Goal: Information Seeking & Learning: Learn about a topic

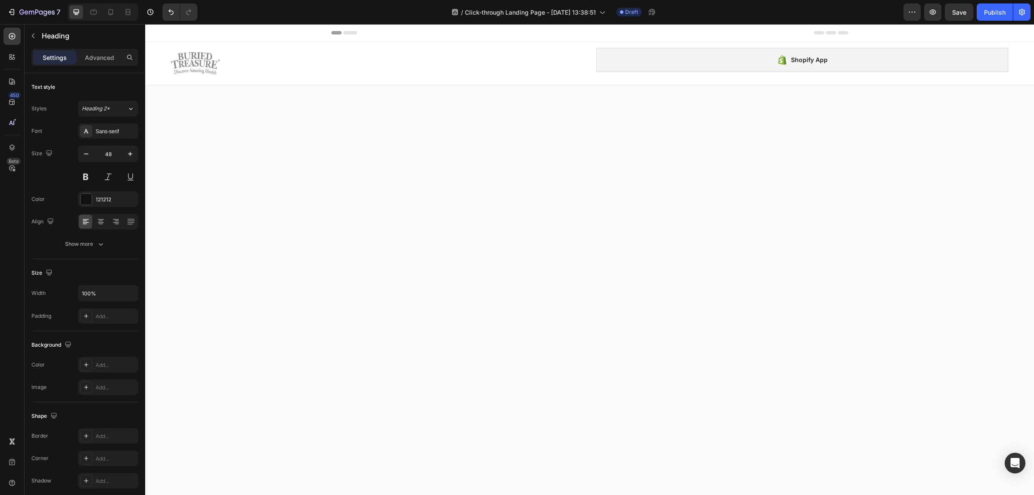
scroll to position [544, 0]
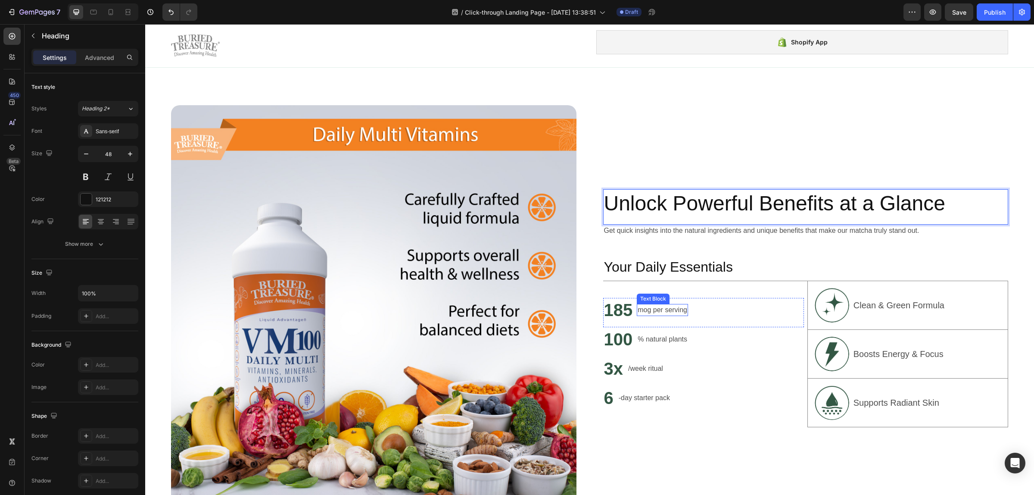
click at [638, 310] on p "mog per serving" at bounding box center [663, 310] width 50 height 10
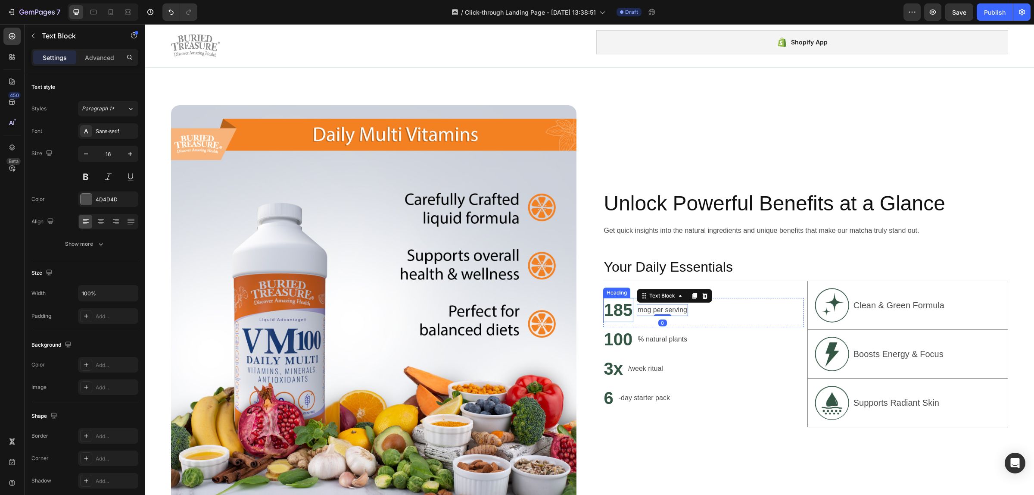
click at [608, 312] on h2 "185" at bounding box center [618, 310] width 31 height 24
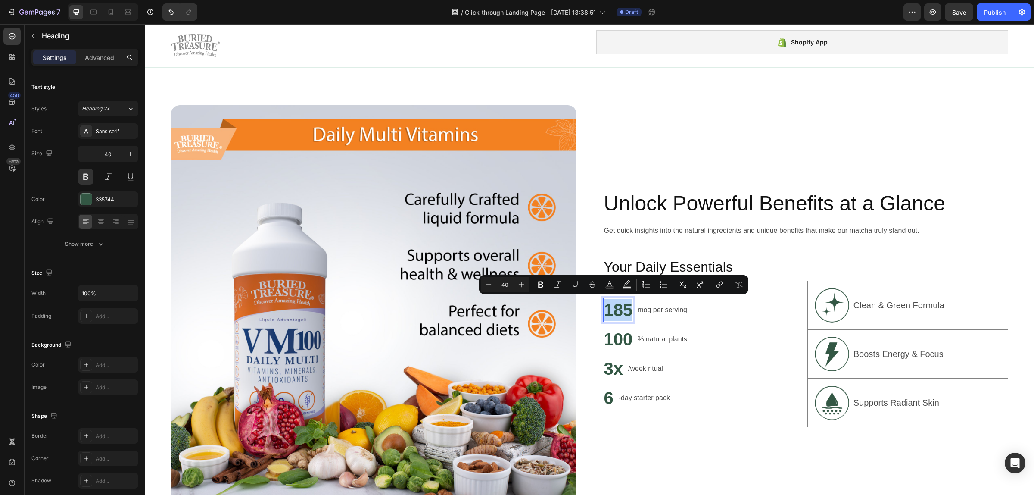
click at [624, 311] on p "185" at bounding box center [618, 310] width 29 height 22
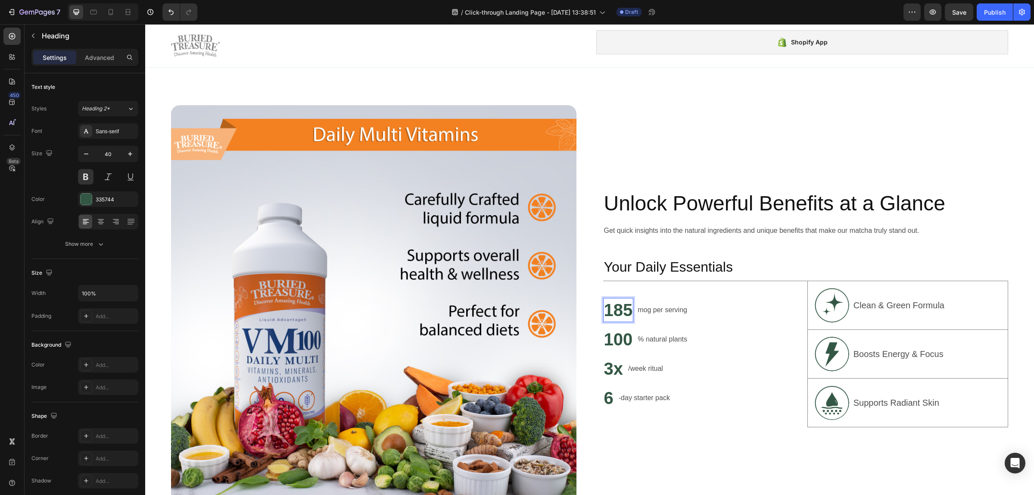
click at [624, 311] on p "185" at bounding box center [618, 310] width 29 height 22
click at [674, 311] on p "mog per serving" at bounding box center [672, 310] width 50 height 10
click at [673, 310] on p "mog per serving" at bounding box center [672, 310] width 50 height 10
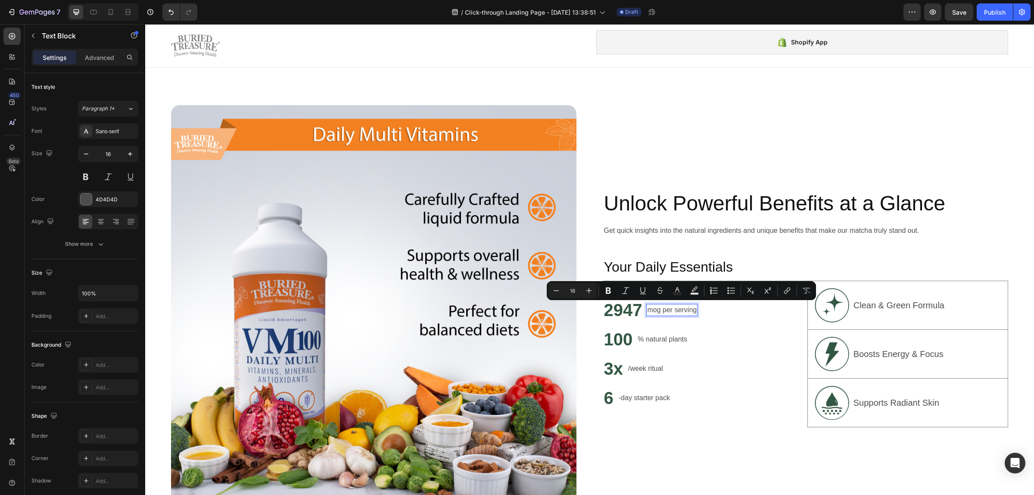
click at [655, 312] on p "mog per serving" at bounding box center [672, 310] width 50 height 10
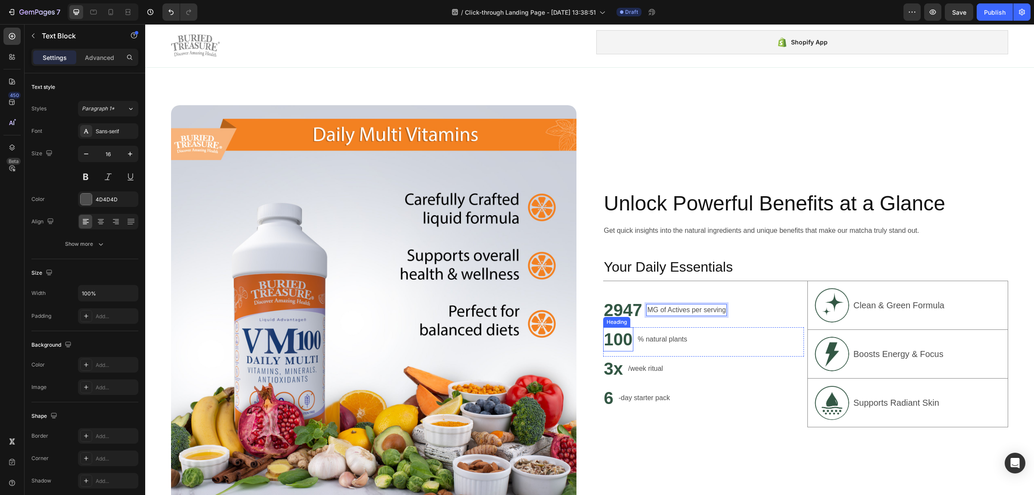
click at [617, 337] on h2 "100" at bounding box center [618, 339] width 31 height 24
click at [605, 342] on h2 "100" at bounding box center [618, 339] width 31 height 24
click at [605, 342] on p "100" at bounding box center [618, 339] width 29 height 22
click at [664, 334] on p "% natural plants" at bounding box center [663, 339] width 50 height 10
click at [610, 341] on p "500" at bounding box center [618, 339] width 29 height 22
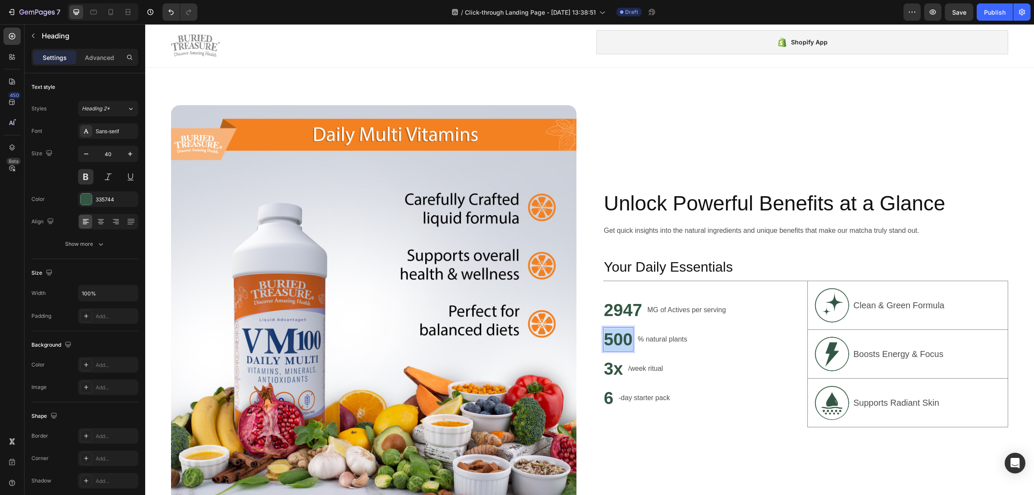
click at [610, 341] on p "500" at bounding box center [618, 339] width 29 height 22
click at [647, 335] on p "% natural plants" at bounding box center [653, 339] width 50 height 10
click at [647, 336] on p "% natural plants" at bounding box center [653, 339] width 50 height 10
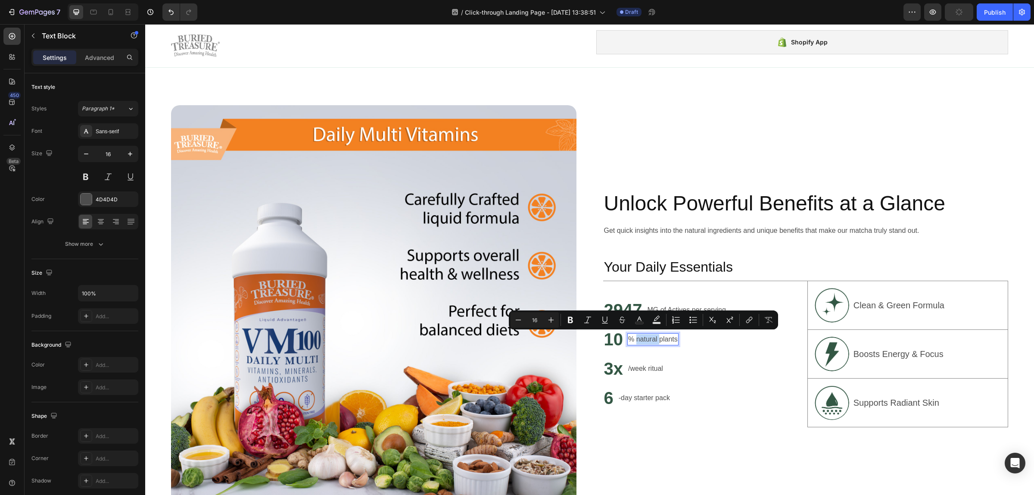
click at [653, 339] on p "% natural plants" at bounding box center [653, 339] width 50 height 10
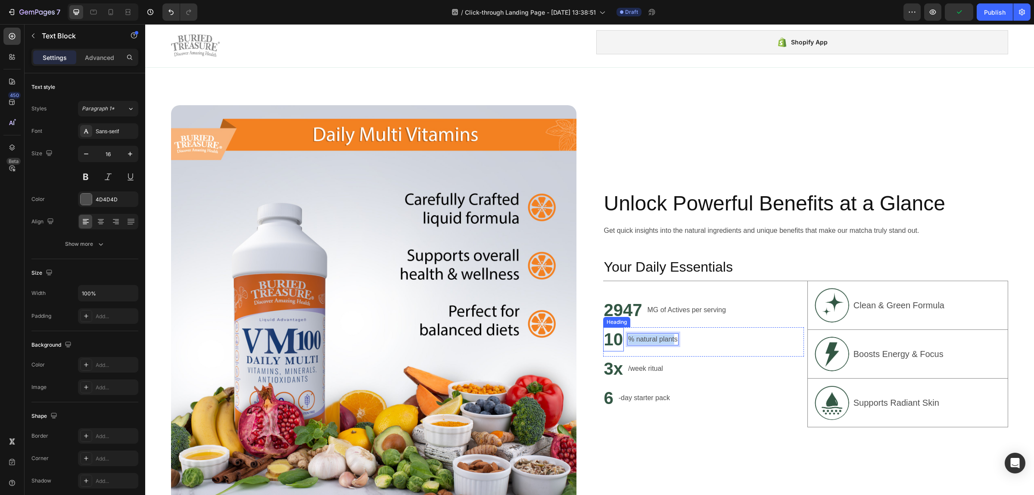
drag, startPoint x: 671, startPoint y: 338, endPoint x: 615, endPoint y: 342, distance: 55.7
click at [615, 342] on div "10 Heading % natural plants Text Block 0 Row" at bounding box center [703, 341] width 201 height 29
click at [605, 365] on h2 "3x" at bounding box center [613, 368] width 21 height 24
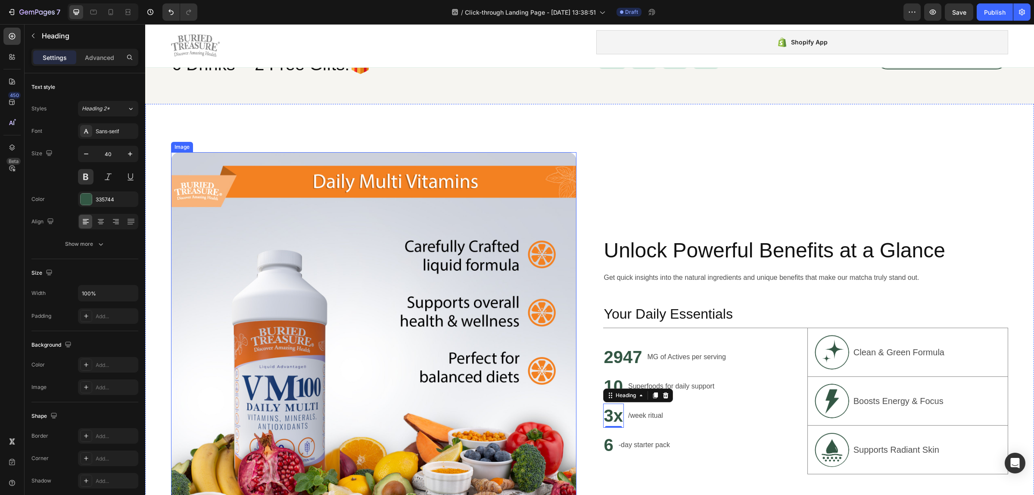
scroll to position [278, 0]
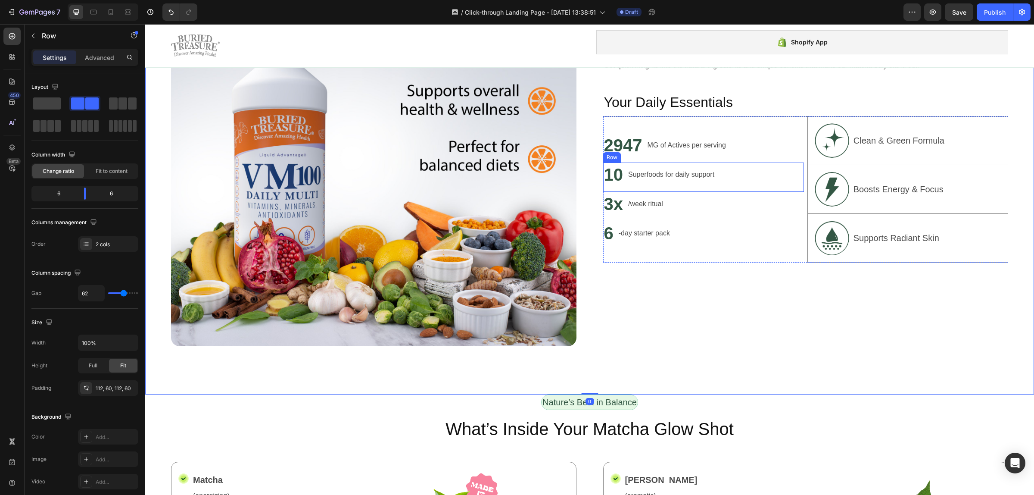
scroll to position [709, 0]
click at [603, 201] on h2 "3x" at bounding box center [613, 203] width 21 height 24
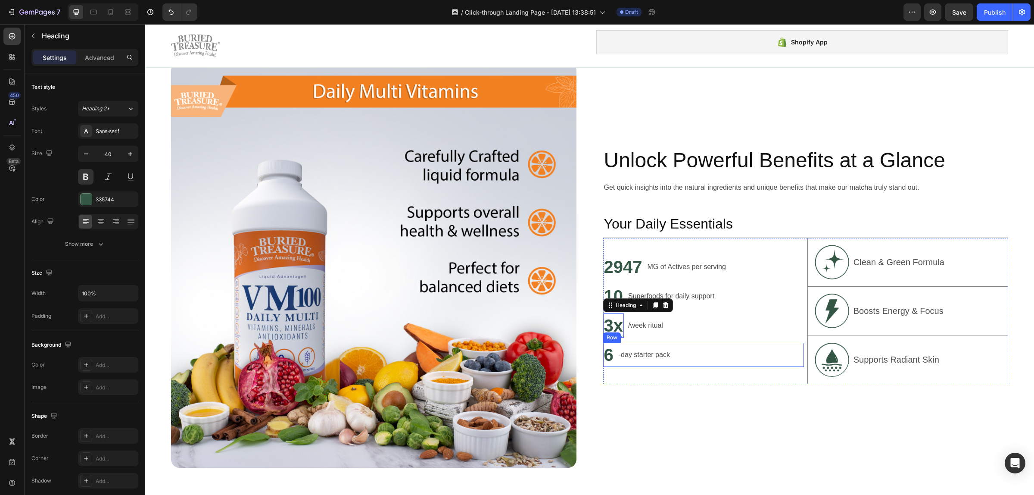
scroll to position [602, 0]
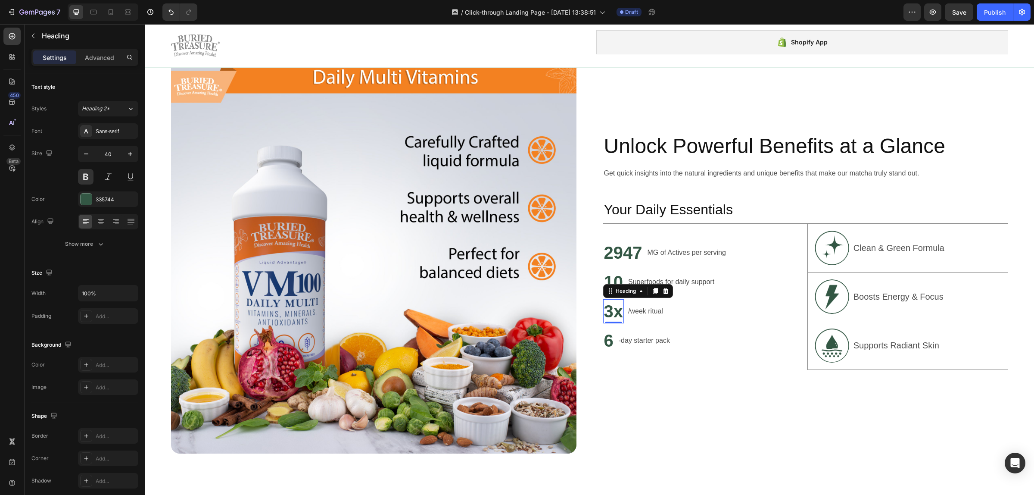
click at [614, 317] on h2 "3x" at bounding box center [613, 311] width 21 height 24
click at [613, 307] on p "3x" at bounding box center [613, 311] width 19 height 22
click at [639, 313] on p "/week ritual" at bounding box center [645, 311] width 35 height 10
click at [646, 309] on p "/week ritual" at bounding box center [645, 311] width 35 height 10
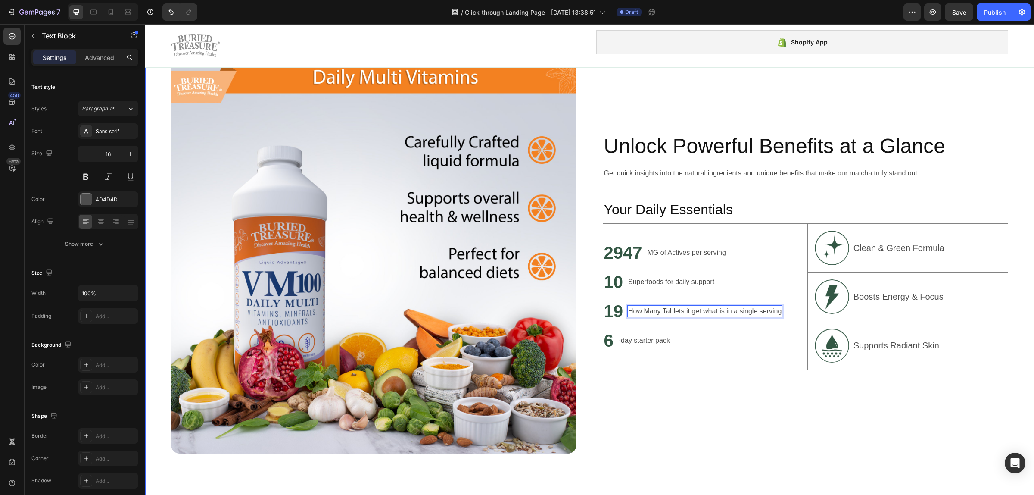
click at [609, 341] on h2 "6" at bounding box center [608, 340] width 11 height 24
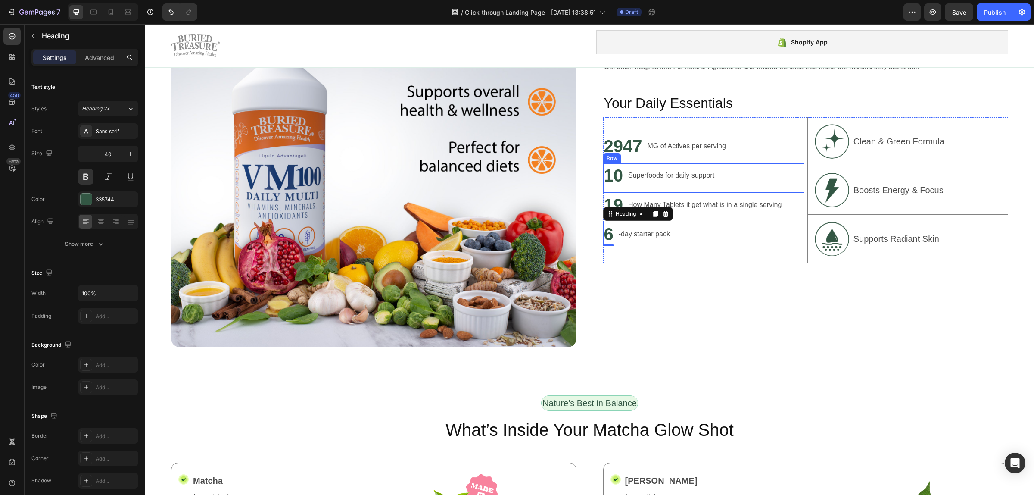
scroll to position [709, 0]
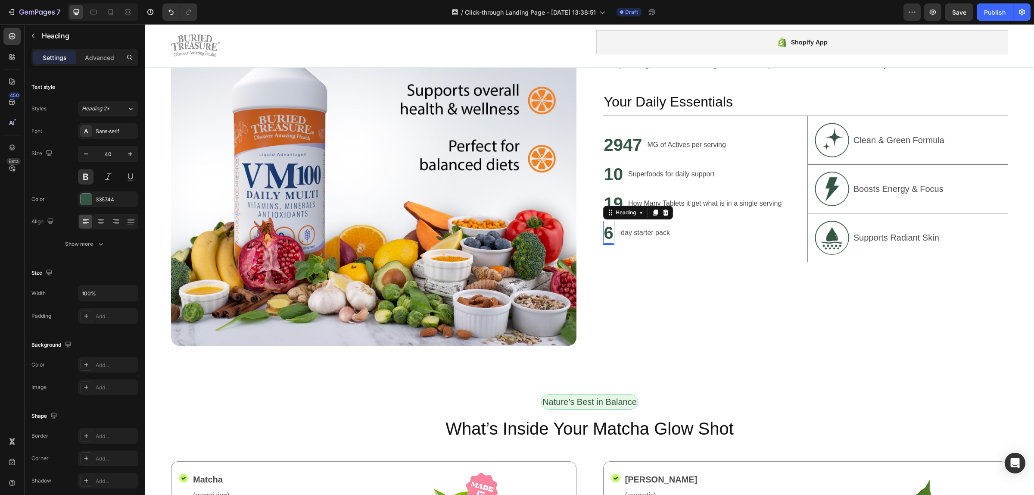
click at [610, 226] on h2 "6" at bounding box center [608, 233] width 11 height 24
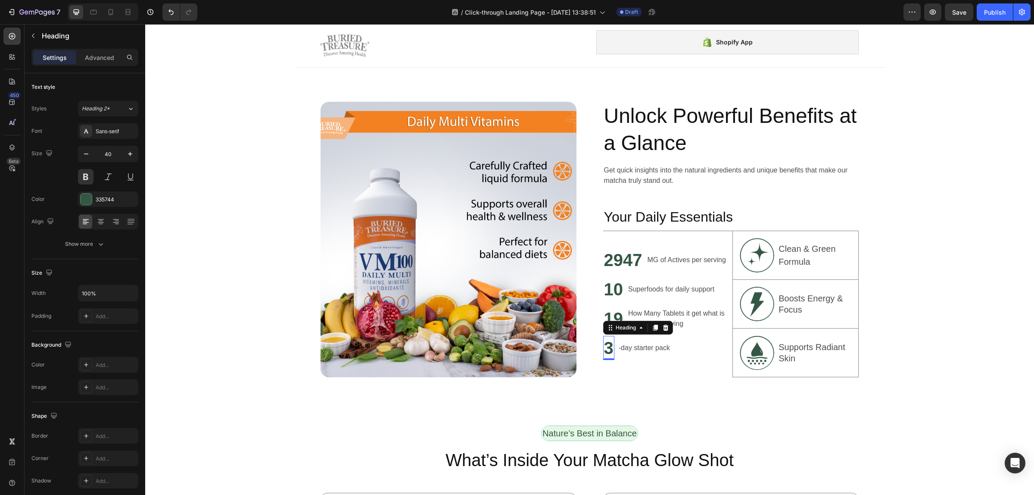
scroll to position [503, 0]
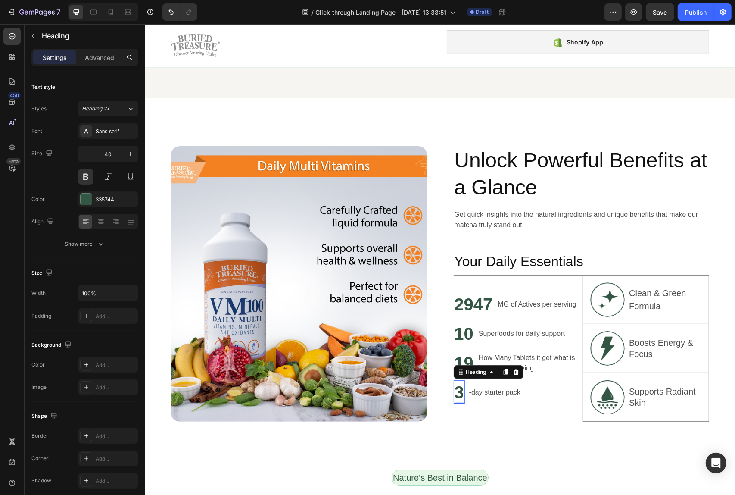
click at [458, 398] on p "3" at bounding box center [458, 392] width 9 height 22
click at [478, 395] on p "-day starter pack" at bounding box center [503, 392] width 51 height 10
click at [502, 387] on p "-starter pack" at bounding box center [497, 392] width 38 height 10
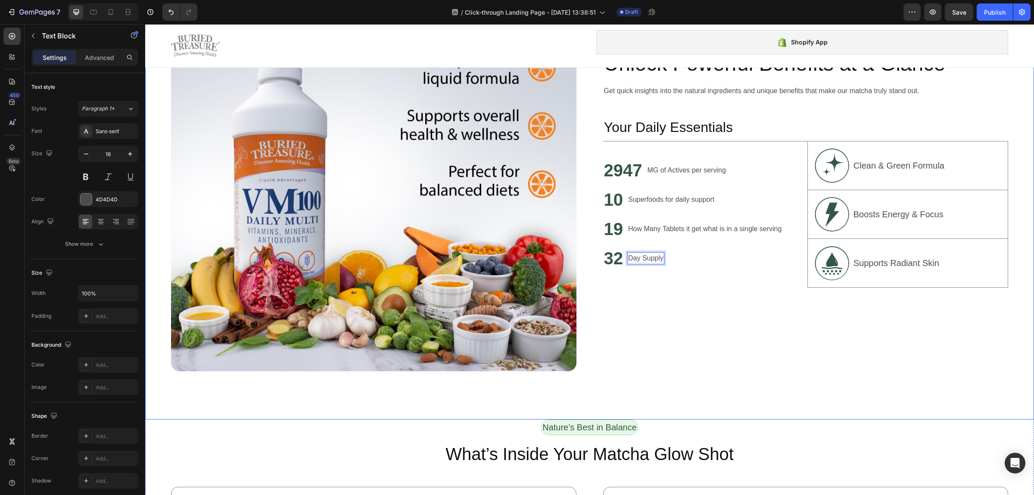
scroll to position [665, 0]
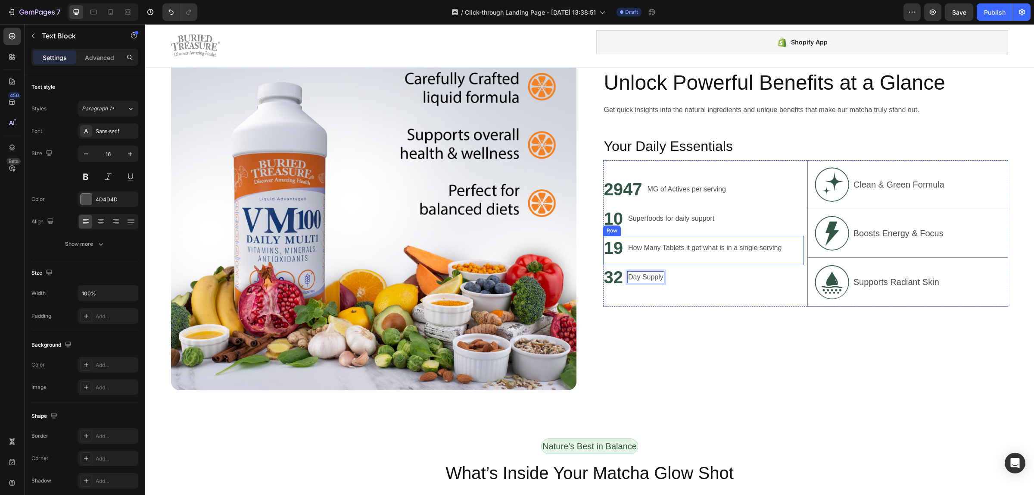
click at [679, 242] on div "How Many Tablets it get what is in a single serving" at bounding box center [704, 248] width 155 height 12
click at [682, 247] on p "How Many Tablets it get what is in a single serving" at bounding box center [704, 248] width 153 height 10
click at [647, 191] on div "MG of Actives per serving" at bounding box center [686, 189] width 80 height 12
click at [652, 186] on p "MG of Actives per serving" at bounding box center [686, 189] width 78 height 10
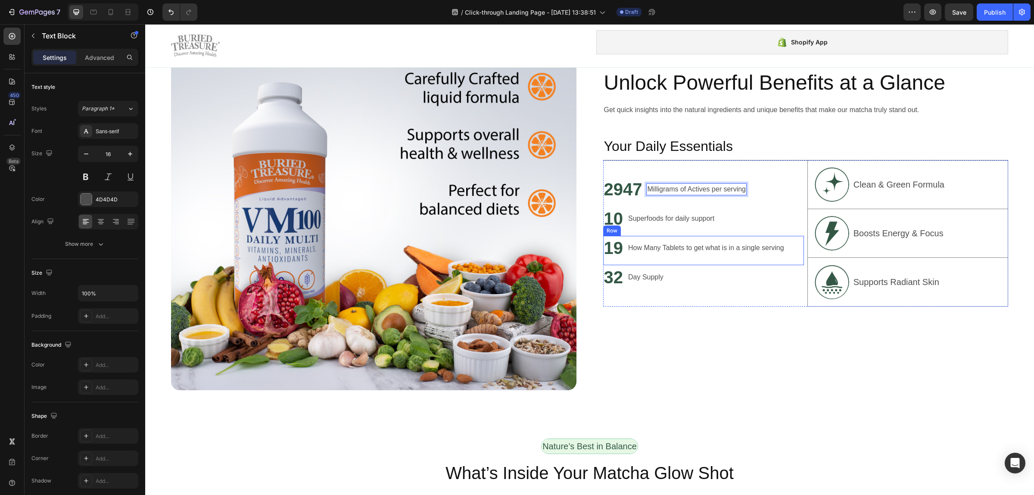
click at [665, 249] on p "How Many Tablets to get what is in a single serving" at bounding box center [706, 248] width 156 height 10
click at [764, 244] on p "How Many Tablets to get what is in a single serving" at bounding box center [706, 248] width 156 height 10
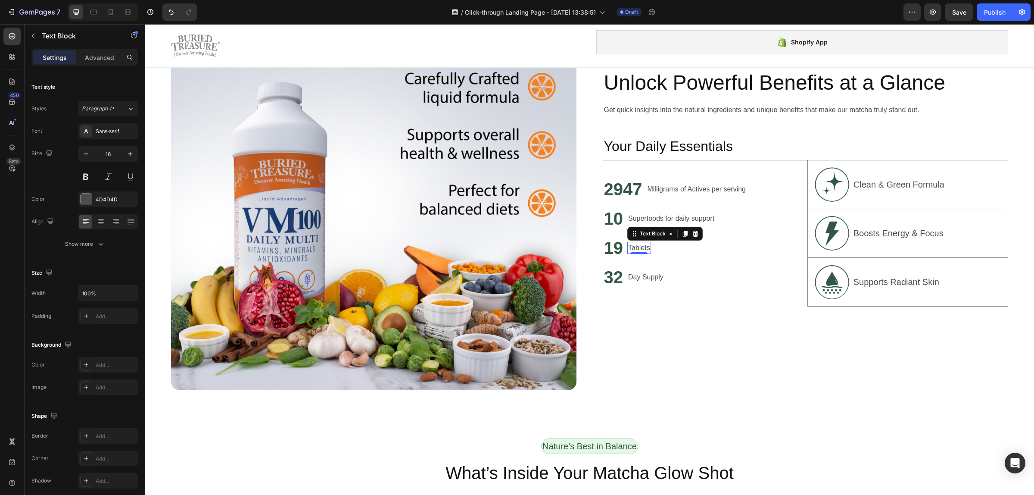
drag, startPoint x: 767, startPoint y: 244, endPoint x: 639, endPoint y: 248, distance: 128.5
click at [639, 248] on p "Tablets" at bounding box center [639, 248] width 22 height 10
click at [668, 343] on div "Unlock Powerful Benefits at a Glance Heading Get quick insights into the natura…" at bounding box center [806, 187] width 406 height 406
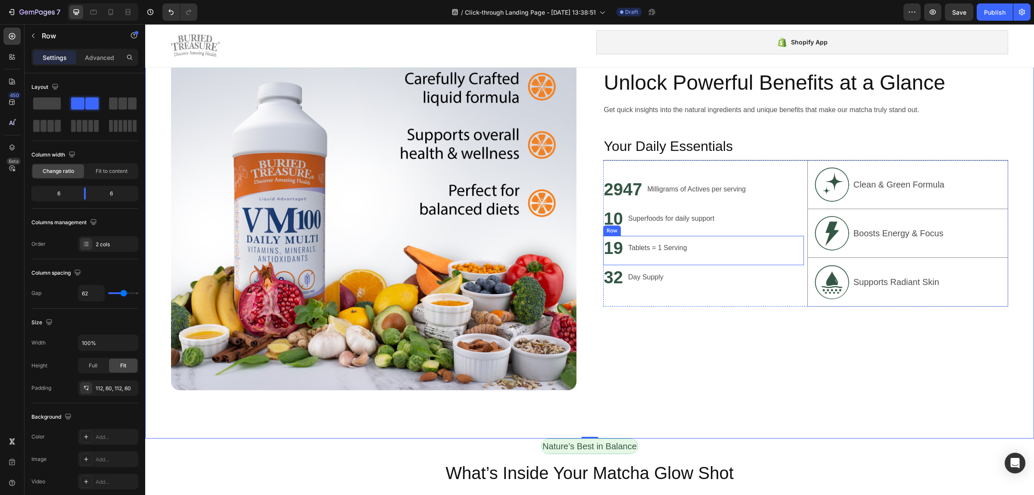
click at [692, 245] on div "19 Heading Tablets = 1 Serving Text Block Row" at bounding box center [703, 250] width 201 height 29
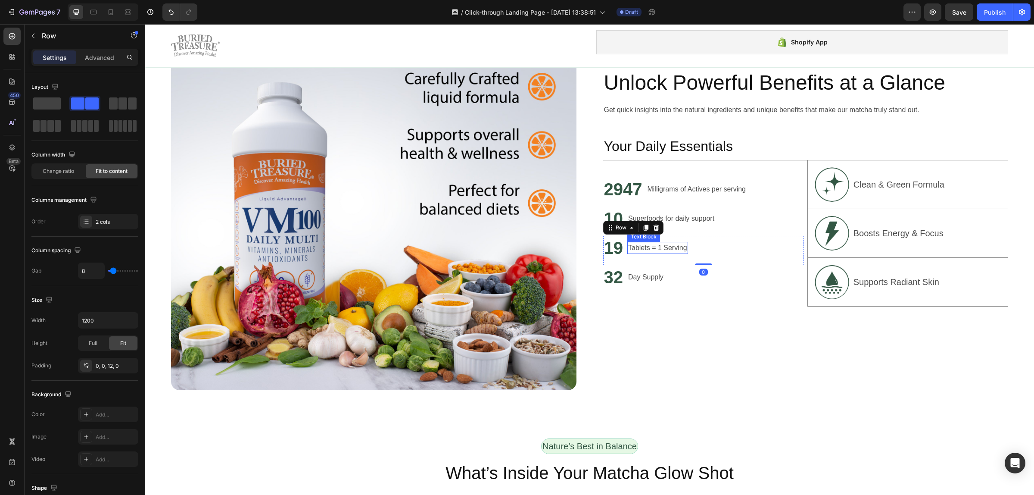
click at [680, 250] on p "Tablets = 1 Serving" at bounding box center [657, 248] width 59 height 10
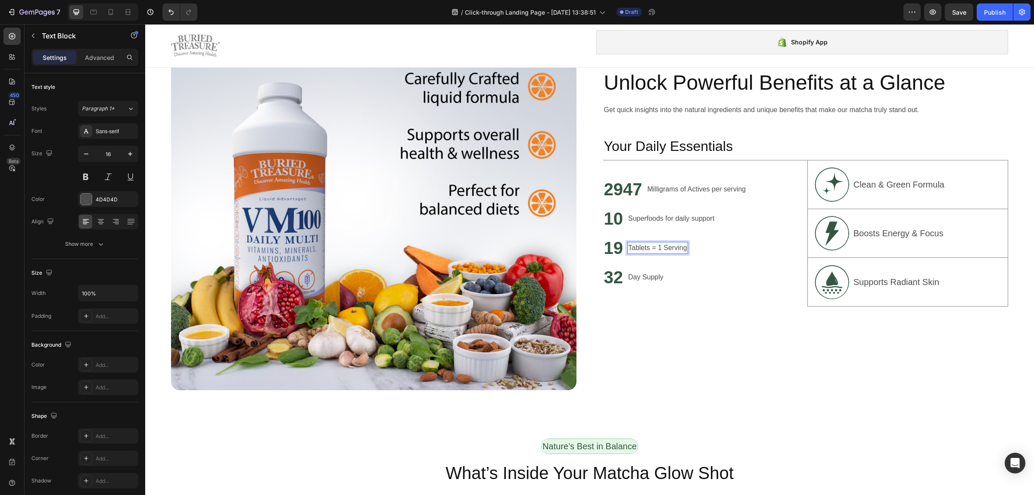
click at [683, 247] on p "Tablets = 1 Serving" at bounding box center [657, 248] width 59 height 10
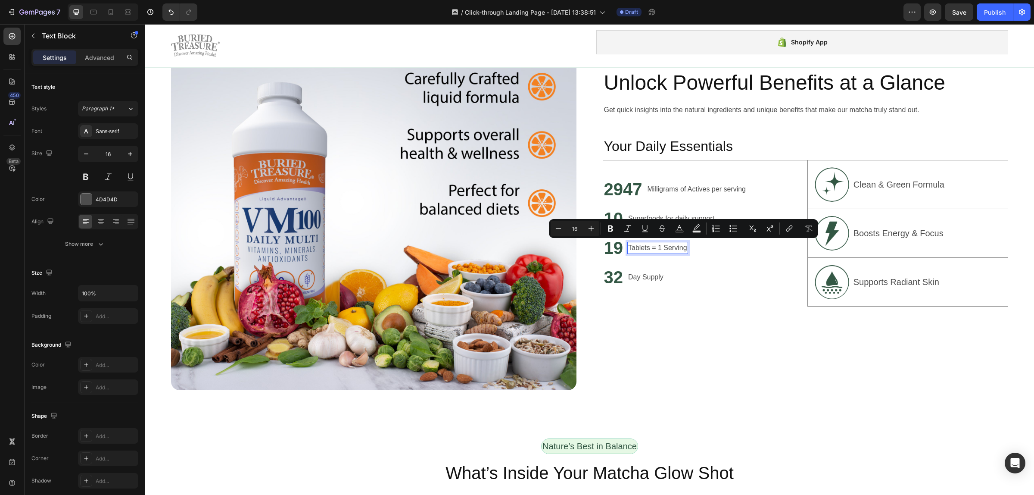
click at [683, 247] on p "Tablets = 1 Serving" at bounding box center [657, 248] width 59 height 10
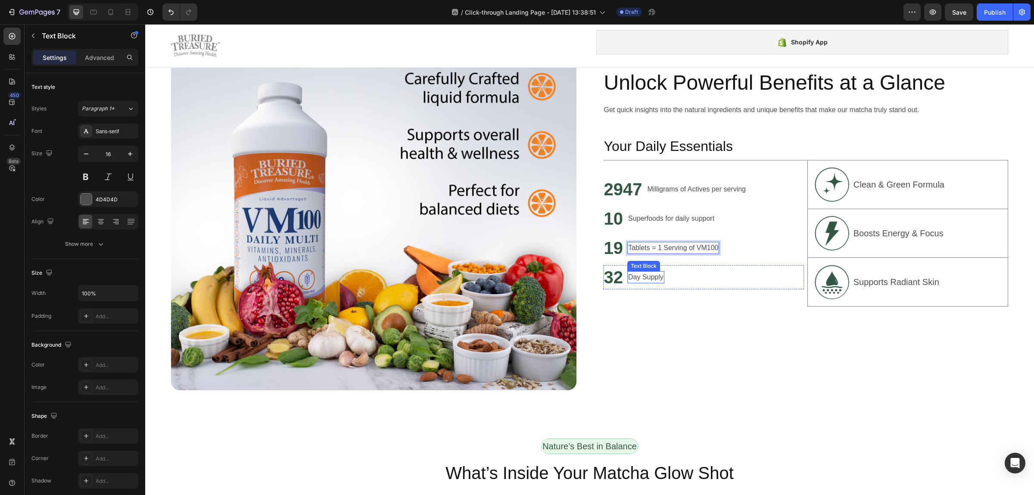
click at [647, 279] on div "Day Supply Text Block" at bounding box center [645, 277] width 37 height 12
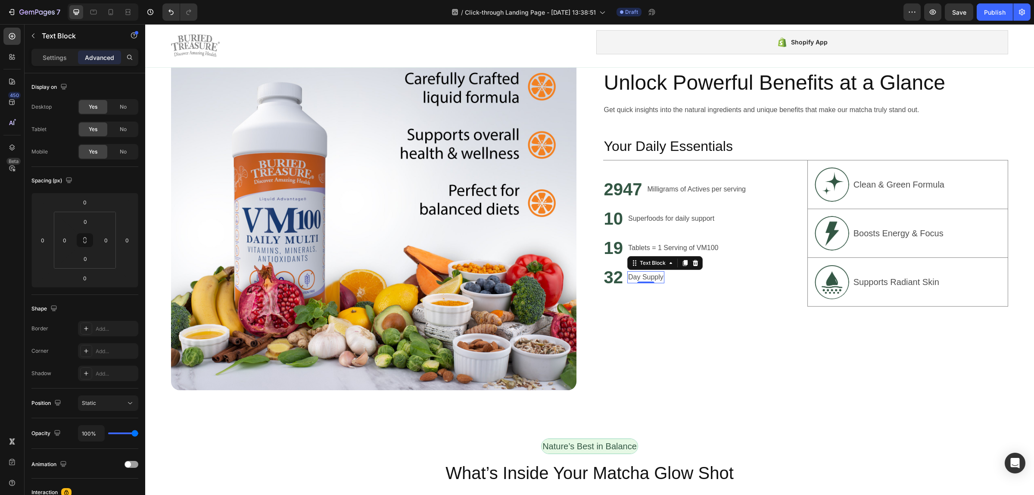
click at [637, 277] on p "Day Supply" at bounding box center [645, 277] width 35 height 10
click at [665, 343] on div "Unlock Powerful Benefits at a Glance Heading Get quick insights into the natura…" at bounding box center [806, 187] width 406 height 406
